Goal: Navigation & Orientation: Find specific page/section

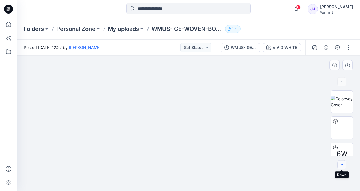
click at [341, 165] on icon "button" at bounding box center [342, 165] width 5 height 5
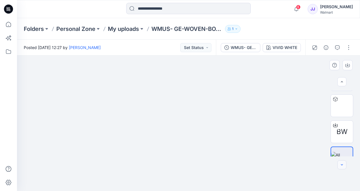
click at [341, 165] on icon "button" at bounding box center [342, 165] width 5 height 5
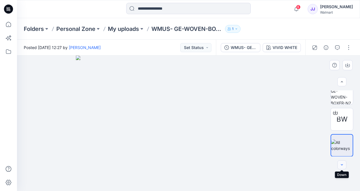
click at [344, 169] on button "button" at bounding box center [342, 164] width 9 height 9
click at [343, 167] on button "button" at bounding box center [342, 164] width 9 height 9
click at [342, 165] on icon "button" at bounding box center [342, 165] width 5 height 5
click at [39, 30] on p "Folders" at bounding box center [34, 29] width 20 height 8
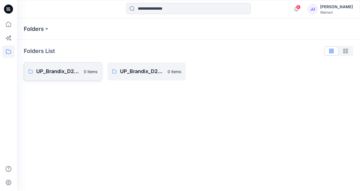
click at [66, 72] on p "UP_Brandix_D23_Men's Basics" at bounding box center [58, 71] width 44 height 8
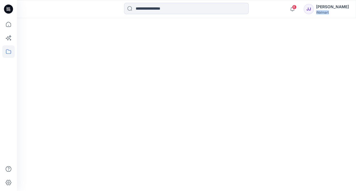
click at [66, 72] on div at bounding box center [186, 104] width 339 height 173
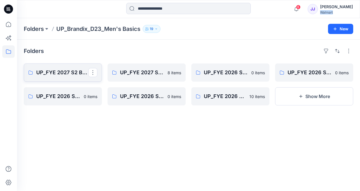
click at [68, 72] on p "UP_FYE 2027 S2 Brandix_D23_Men's Basics- [PERSON_NAME]" at bounding box center [62, 73] width 52 height 8
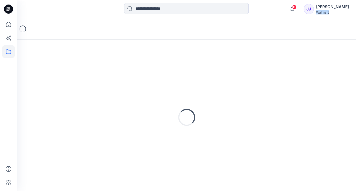
click at [68, 72] on div "Loading..." at bounding box center [186, 117] width 325 height 142
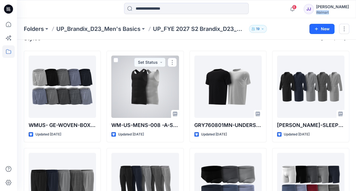
scroll to position [67, 0]
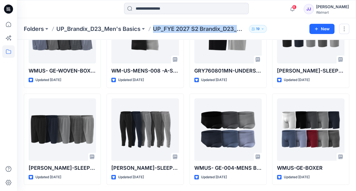
drag, startPoint x: 153, startPoint y: 29, endPoint x: 253, endPoint y: 36, distance: 99.4
click at [253, 36] on div "Folders UP_Brandix_D23_Men's Basics UP_FYE 2027 S2 Brandix_D23_Men's Basics- [P…" at bounding box center [186, 29] width 339 height 22
copy div "UP_FYE 2027 S2 Brandix_D23_Men's Basics- [PERSON_NAME] 19 New"
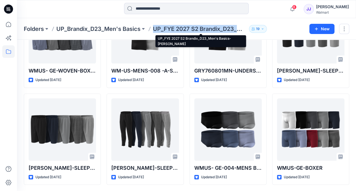
click at [155, 28] on p "UP_FYE 2027 S2 Brandix_D23_Men's Basics- [PERSON_NAME]" at bounding box center [200, 29] width 94 height 8
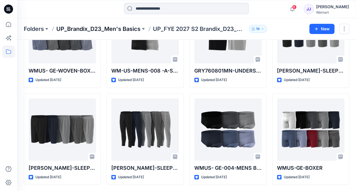
click at [112, 30] on p "UP_Brandix_D23_Men's Basics" at bounding box center [98, 29] width 84 height 8
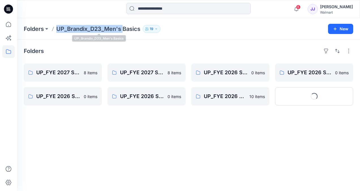
click at [112, 30] on p "UP_Brandix_D23_Men's Basics" at bounding box center [98, 29] width 84 height 8
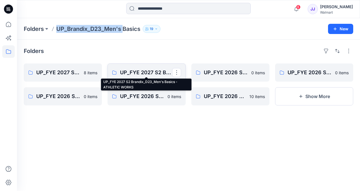
click at [129, 71] on p "UP_FYE 2027 S2 Brandix_D23_Men's Basics - ATHLETIC WORKS" at bounding box center [146, 73] width 52 height 8
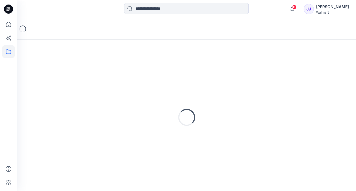
click at [129, 71] on div "Loading..." at bounding box center [186, 117] width 325 height 142
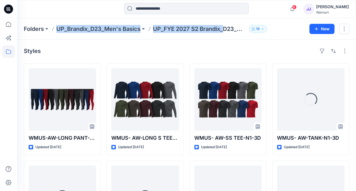
drag, startPoint x: 55, startPoint y: 27, endPoint x: 225, endPoint y: 34, distance: 169.7
click at [225, 34] on div "Folders UP_Brandix_D23_Men's Basics UP_FYE 2027 S2 Brandix_D23_Men's Basics - A…" at bounding box center [186, 29] width 339 height 22
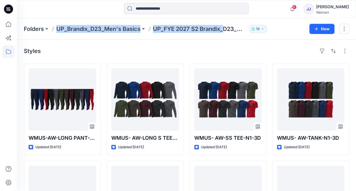
click at [161, 38] on div "Folders UP_Brandix_D23_Men's Basics UP_FYE 2027 S2 Brandix_D23_Men's Basics - A…" at bounding box center [186, 29] width 339 height 22
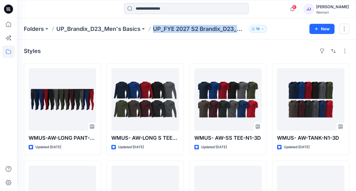
drag, startPoint x: 154, startPoint y: 29, endPoint x: 258, endPoint y: 35, distance: 104.6
click at [258, 35] on div "Folders UP_Brandix_D23_Men's Basics UP_FYE 2027 S2 Brandix_D23_Men's Basics - A…" at bounding box center [186, 29] width 339 height 22
copy div "UP_FYE 2027 S2 Brandix_D23_Men's Basics - ATHLETIC WORKS 19 New"
